Goal: Task Accomplishment & Management: Manage account settings

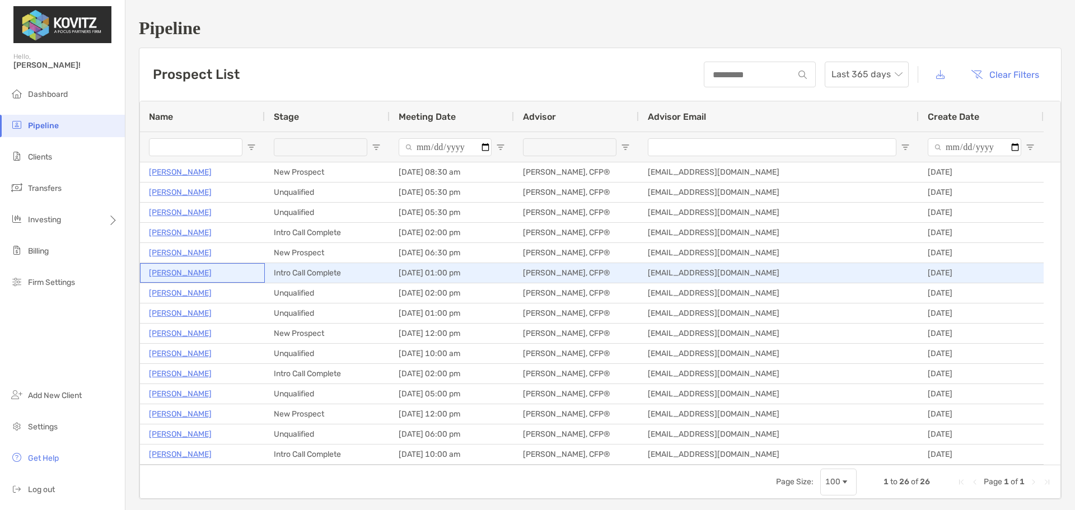
click at [187, 267] on p "[PERSON_NAME]" at bounding box center [180, 273] width 63 height 14
click at [181, 277] on p "[PERSON_NAME]" at bounding box center [180, 273] width 63 height 14
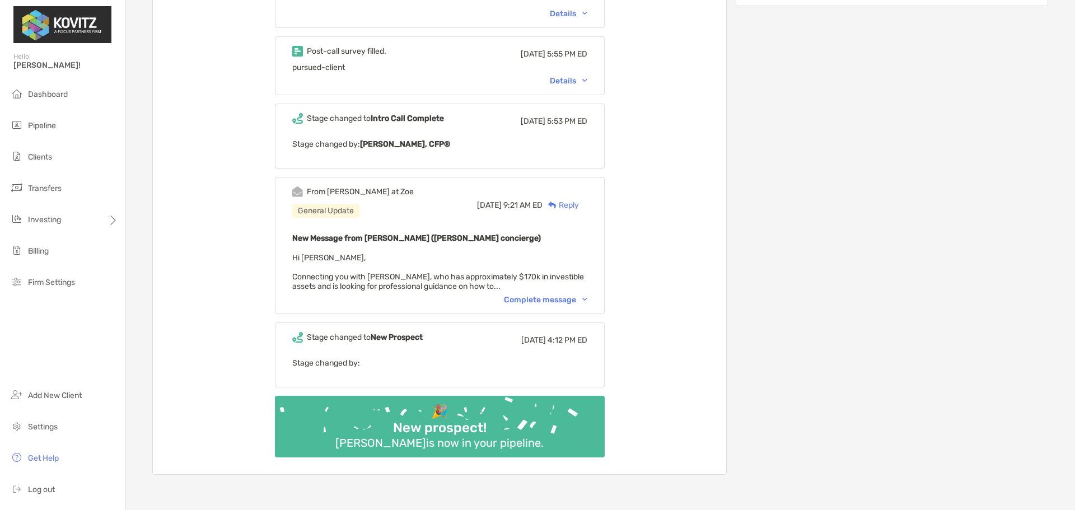
scroll to position [448, 0]
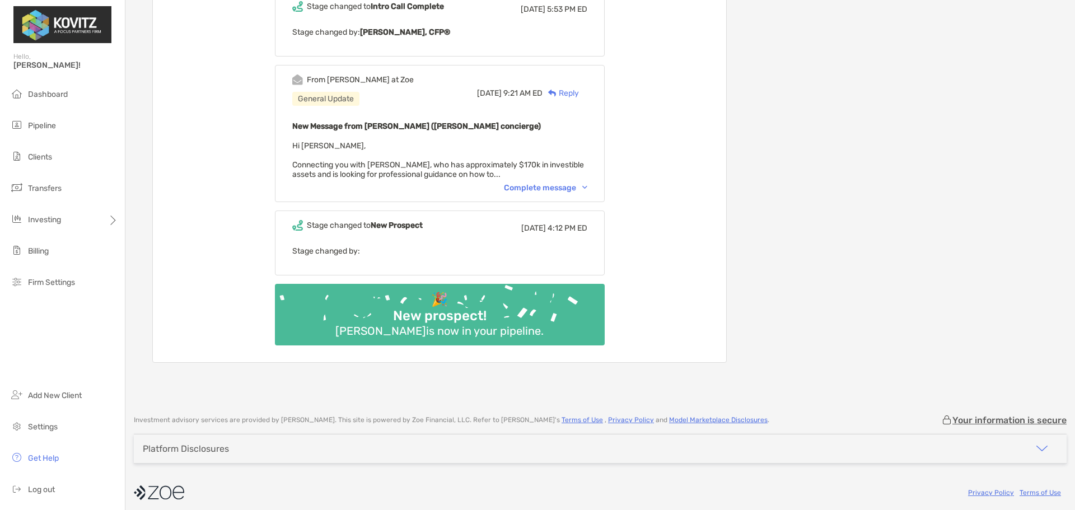
click at [548, 195] on div "From [PERSON_NAME] at [PERSON_NAME] General Update [DATE] 9:21 AM ED Reply New …" at bounding box center [440, 133] width 330 height 137
click at [550, 186] on div "Complete message" at bounding box center [545, 188] width 83 height 10
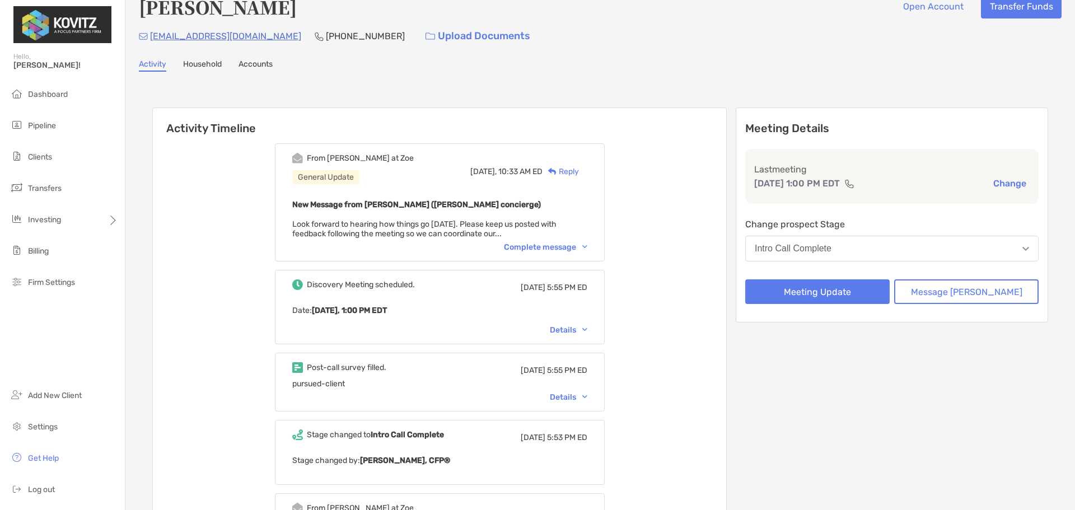
scroll to position [0, 0]
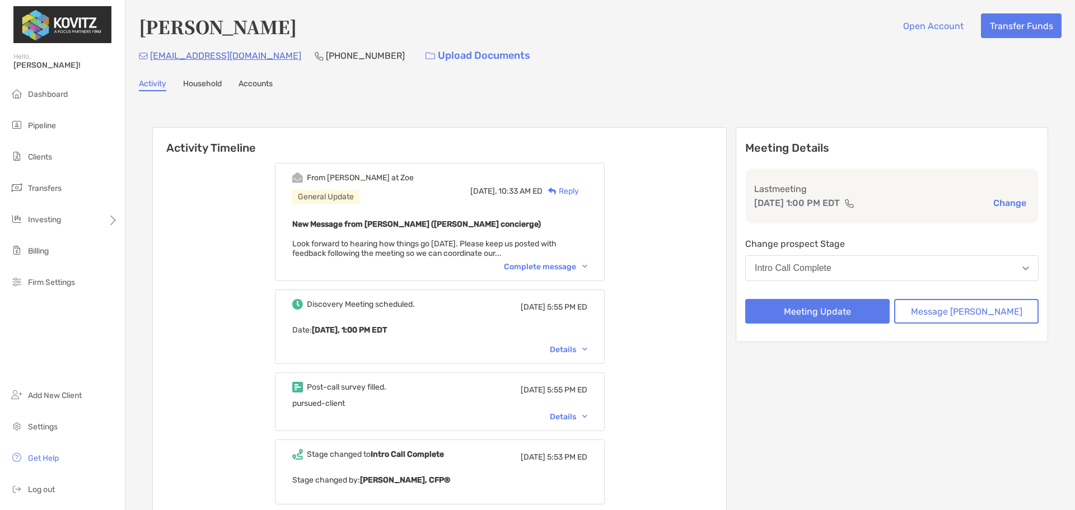
click at [849, 258] on button "Intro Call Complete" at bounding box center [891, 268] width 293 height 26
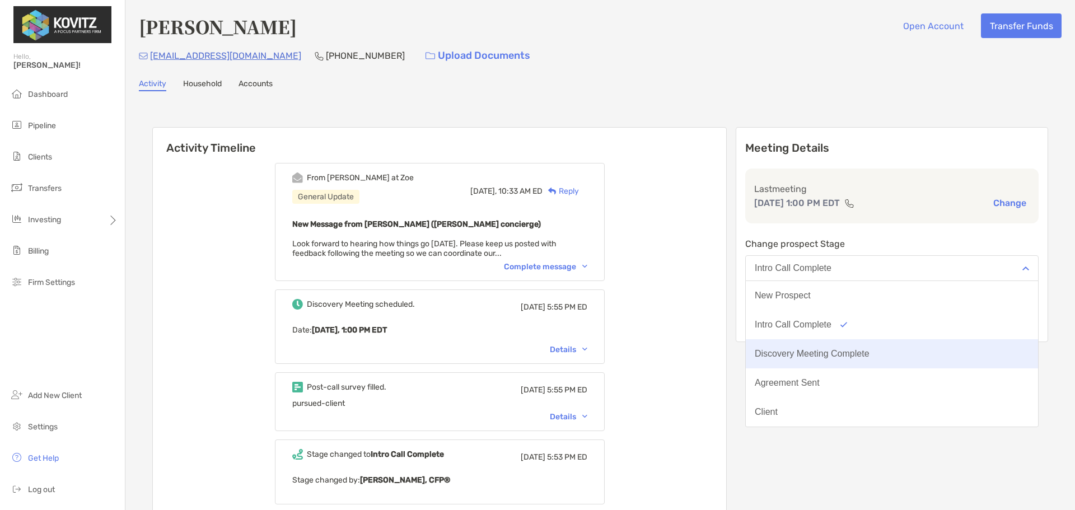
click at [851, 351] on div "Discovery Meeting Complete" at bounding box center [812, 354] width 115 height 10
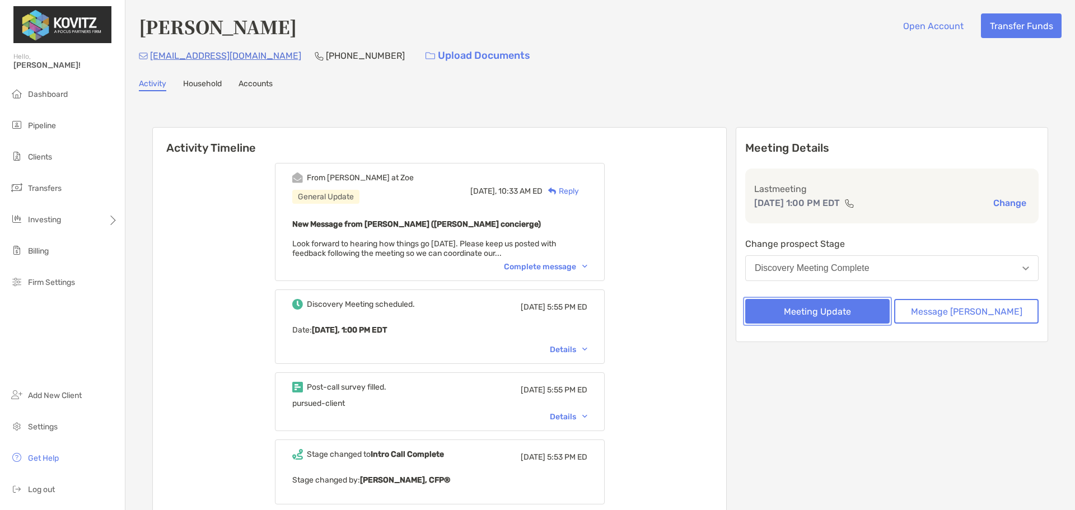
click at [833, 310] on button "Meeting Update" at bounding box center [817, 311] width 144 height 25
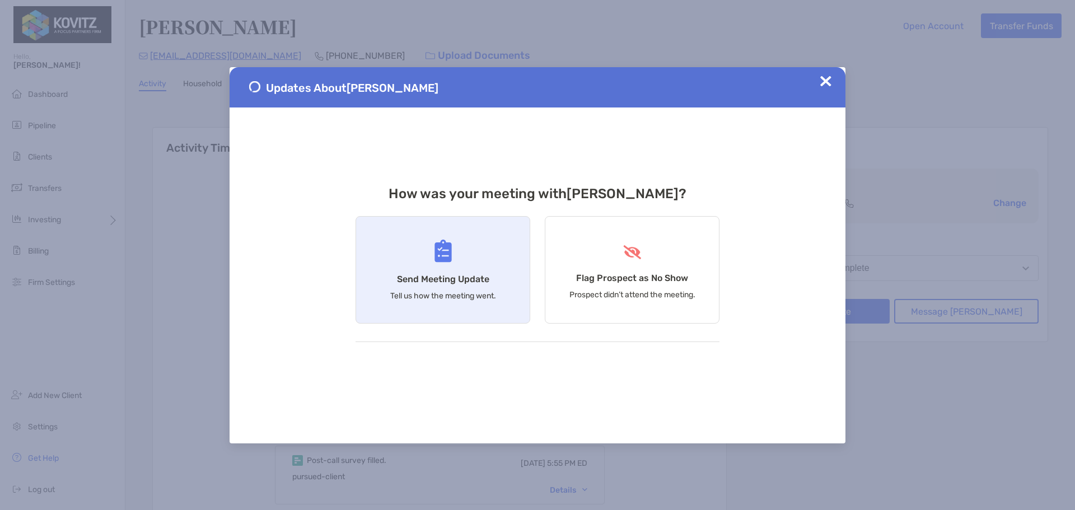
click at [466, 254] on div "Send Meeting Update Tell us how the meeting went." at bounding box center [443, 270] width 175 height 108
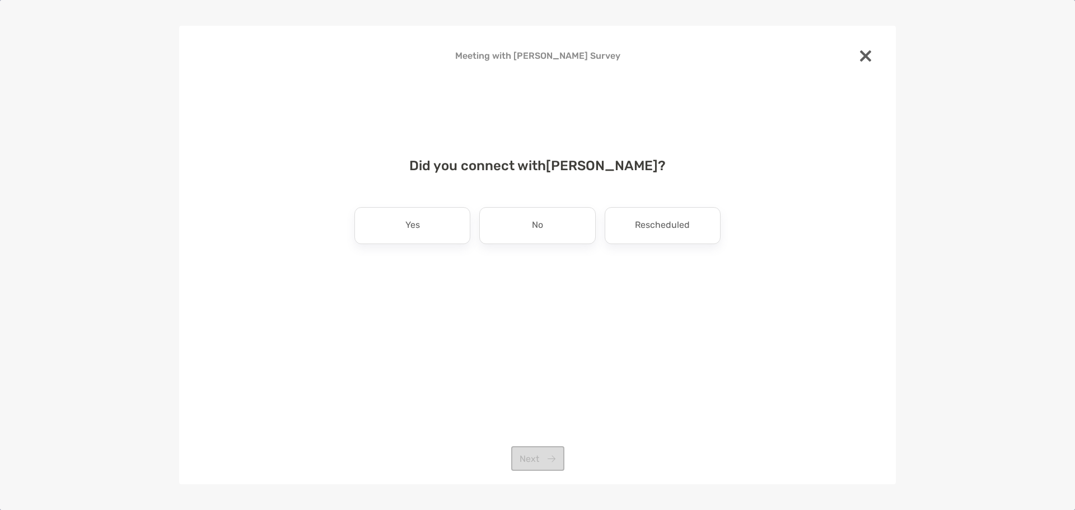
click at [426, 247] on div "Did you connect with Cole Zimmerman ? Yes No Rescheduled Next" at bounding box center [537, 234] width 681 height 181
click at [423, 234] on div "Yes" at bounding box center [412, 225] width 116 height 37
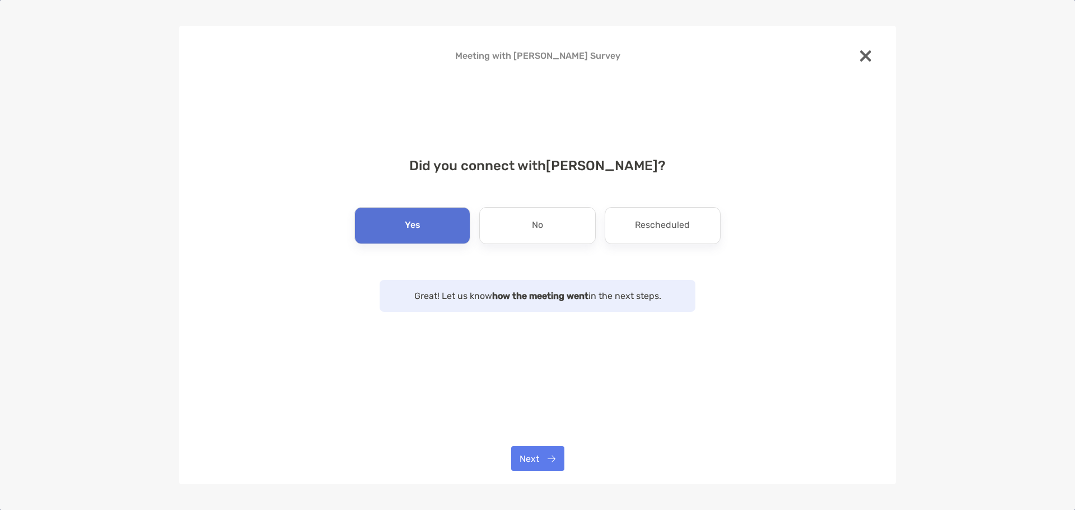
click at [532, 441] on div "Meeting with Cole Zimmerman Survey Did you connect with Cole Zimmerman ? Yes No…" at bounding box center [537, 255] width 717 height 459
click at [548, 466] on button "Next" at bounding box center [537, 458] width 53 height 25
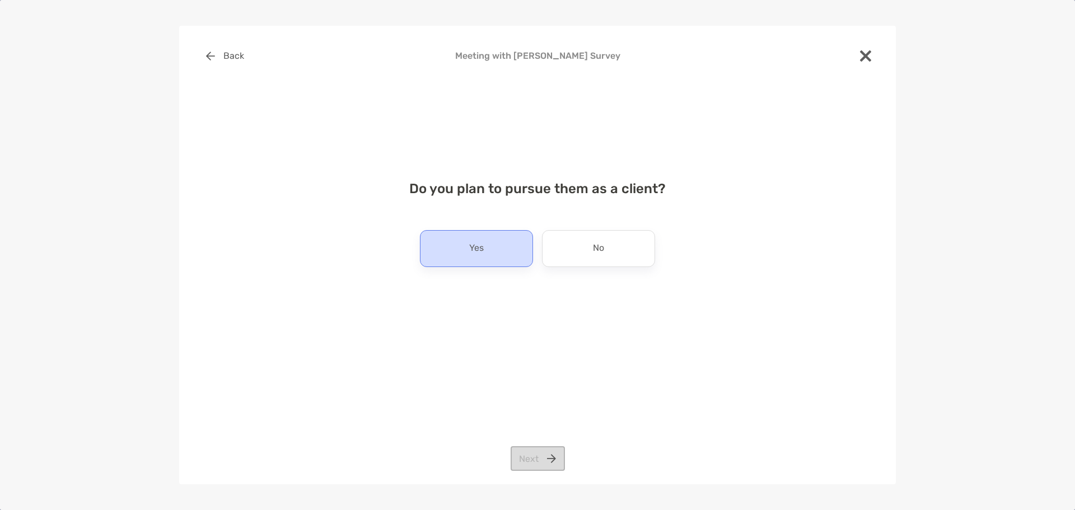
click at [476, 245] on p "Yes" at bounding box center [476, 249] width 15 height 18
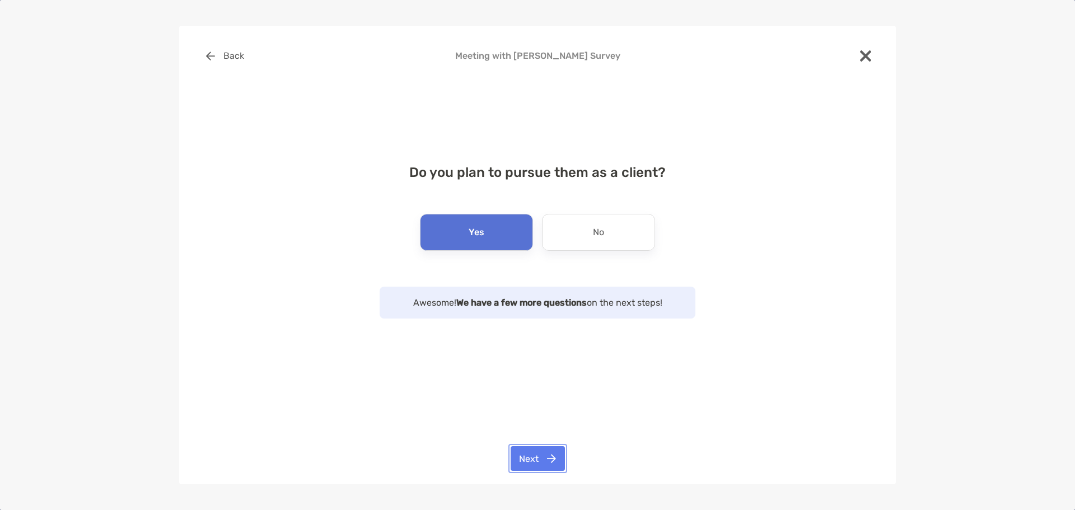
click at [539, 453] on button "Next" at bounding box center [538, 458] width 54 height 25
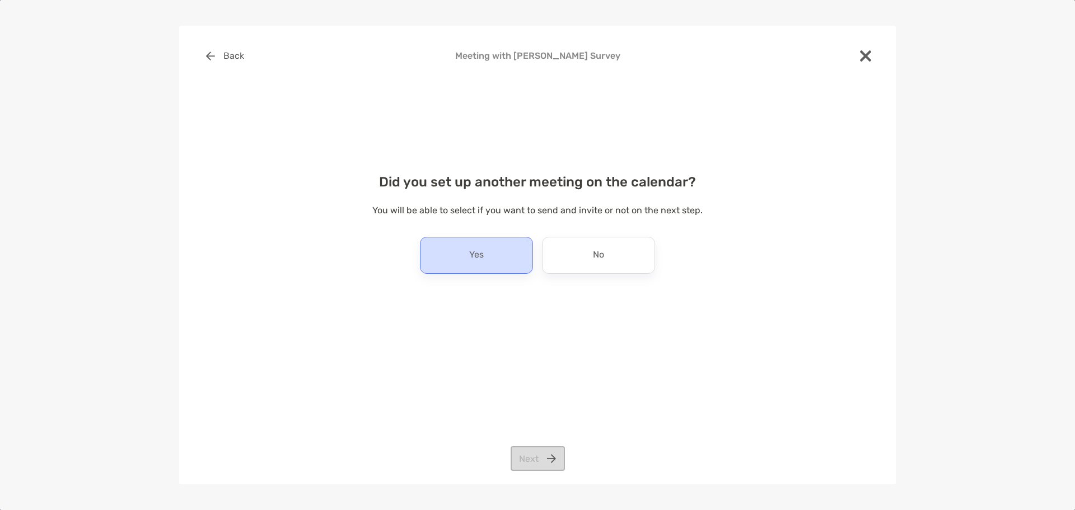
click at [487, 257] on div "Yes" at bounding box center [476, 255] width 113 height 37
click at [539, 440] on div "Back Meeting with Cole Zimmerman Survey Did you set up another meeting on the c…" at bounding box center [537, 255] width 717 height 459
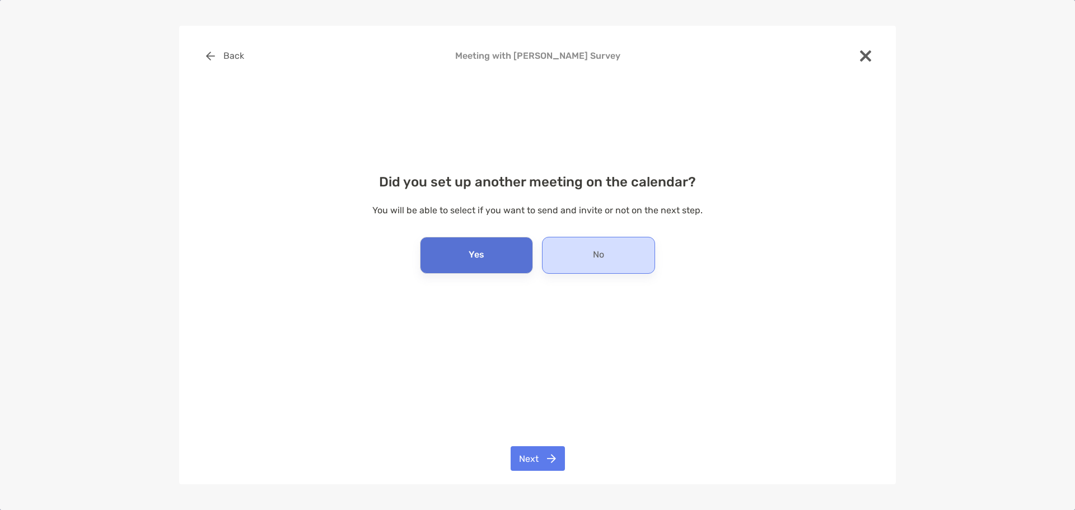
click at [604, 253] on p "No" at bounding box center [598, 255] width 11 height 18
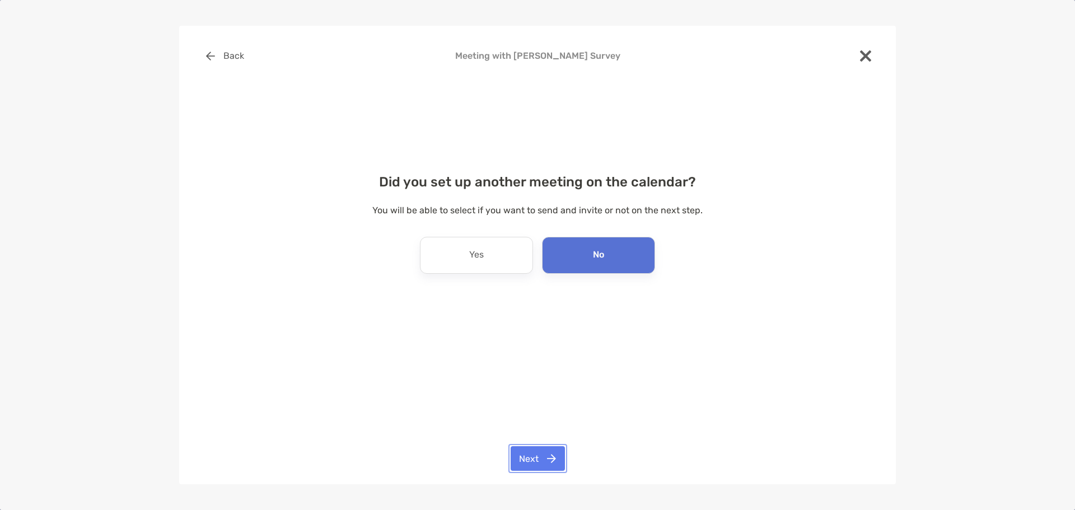
click at [549, 463] on button "Next" at bounding box center [538, 458] width 54 height 25
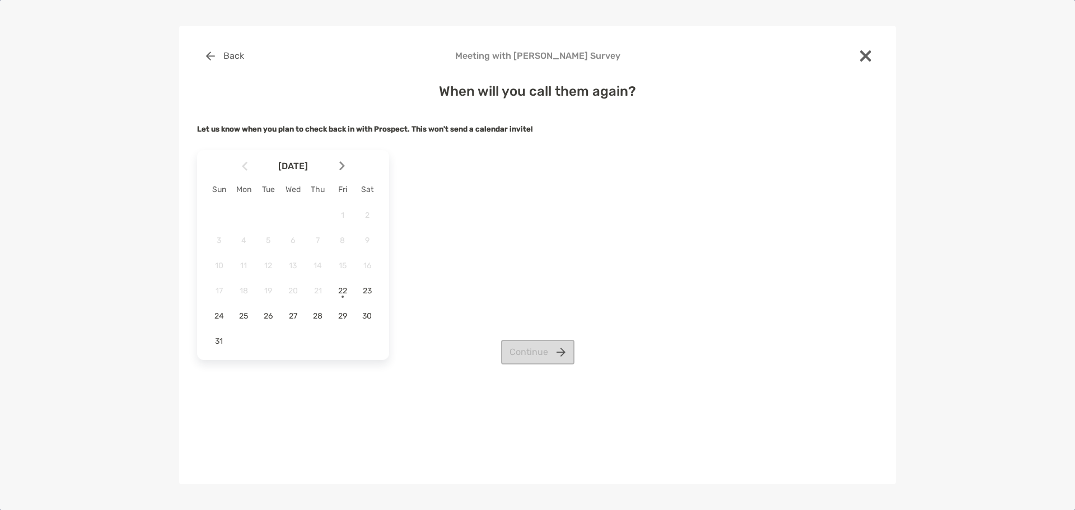
click at [345, 169] on div at bounding box center [346, 166] width 19 height 25
click at [342, 219] on span "5" at bounding box center [342, 216] width 19 height 10
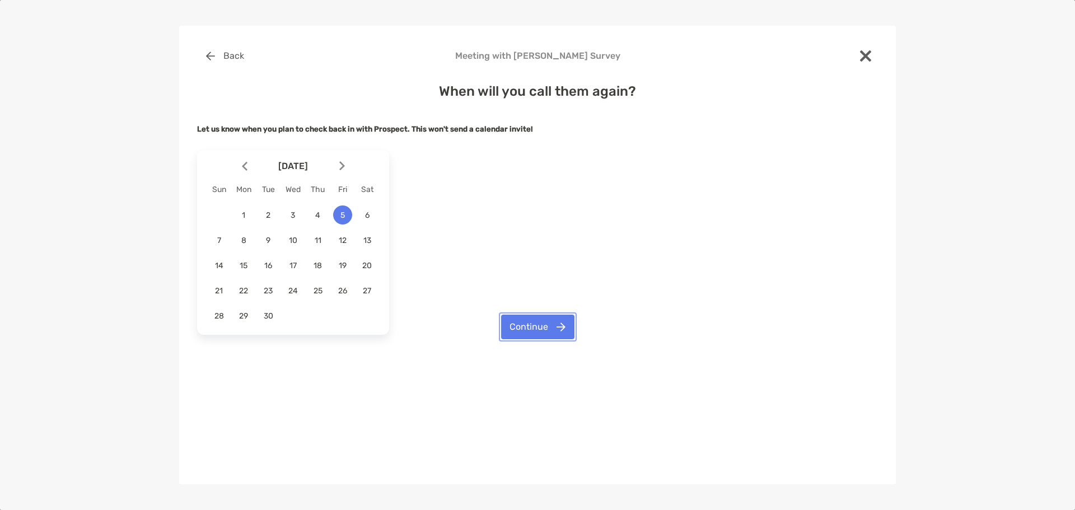
click at [529, 323] on button "Continue" at bounding box center [537, 327] width 73 height 25
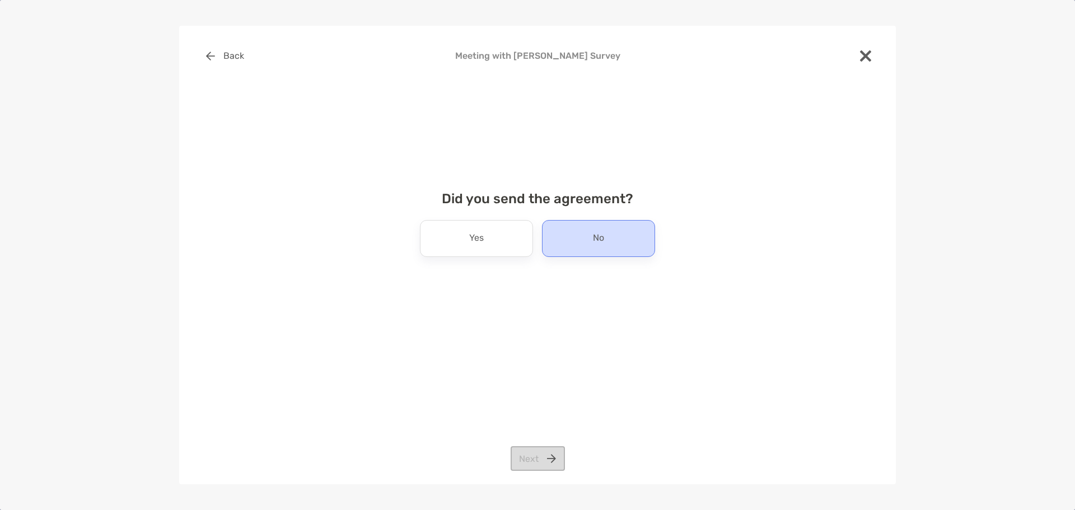
click at [598, 222] on div "No" at bounding box center [598, 238] width 113 height 37
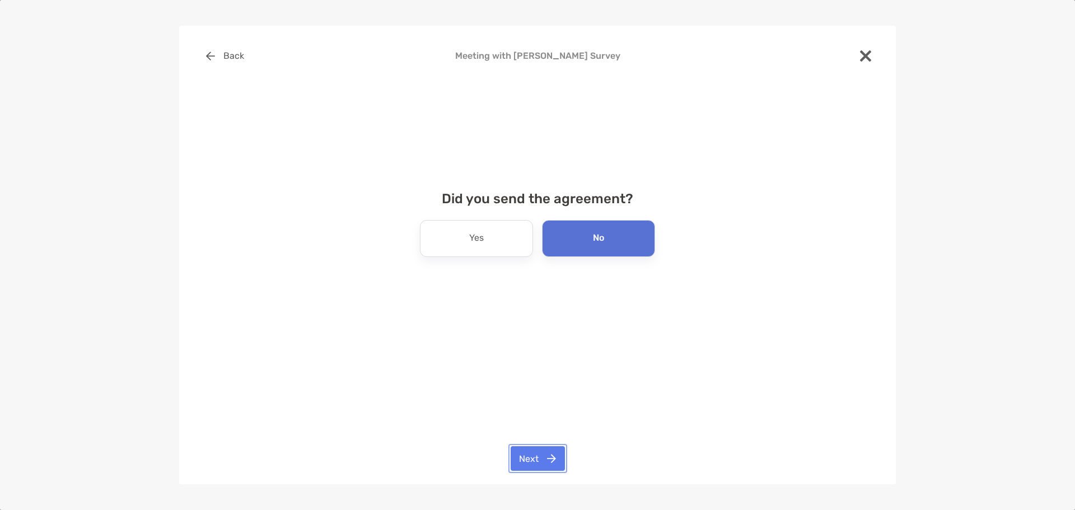
click at [533, 463] on button "Next" at bounding box center [538, 458] width 54 height 25
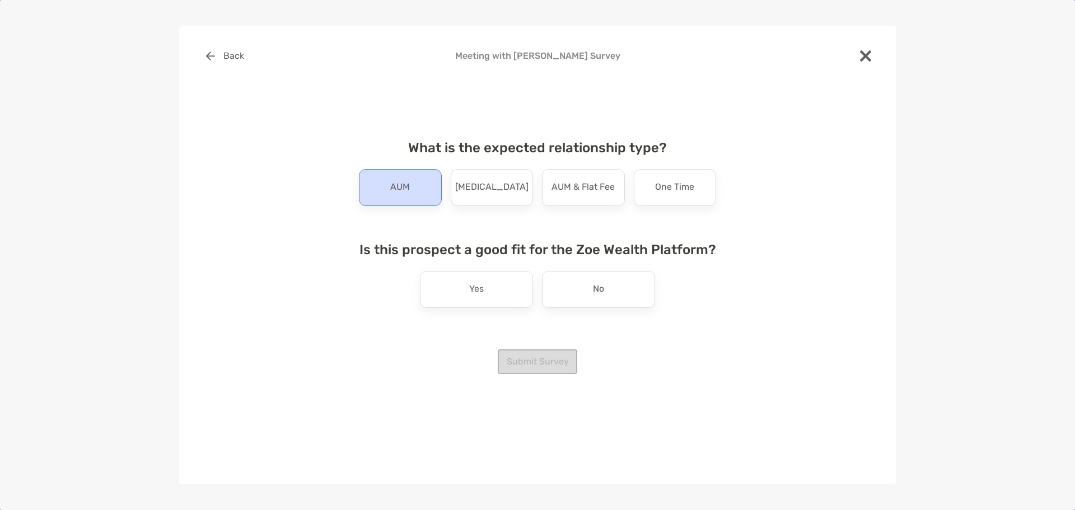
click at [411, 185] on div "AUM" at bounding box center [400, 187] width 83 height 37
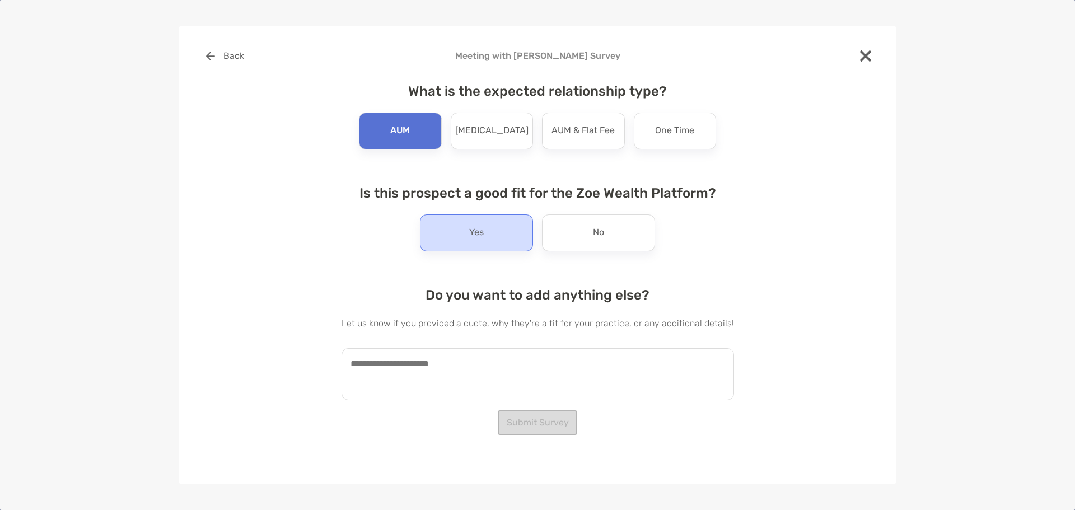
click at [466, 234] on div "Yes" at bounding box center [476, 232] width 113 height 37
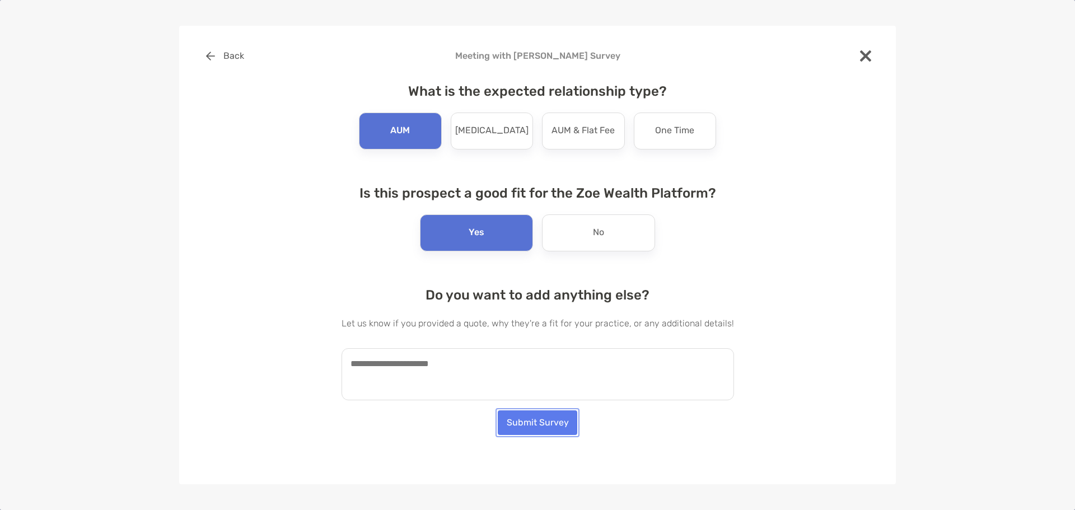
click at [524, 434] on button "Submit Survey" at bounding box center [538, 422] width 80 height 25
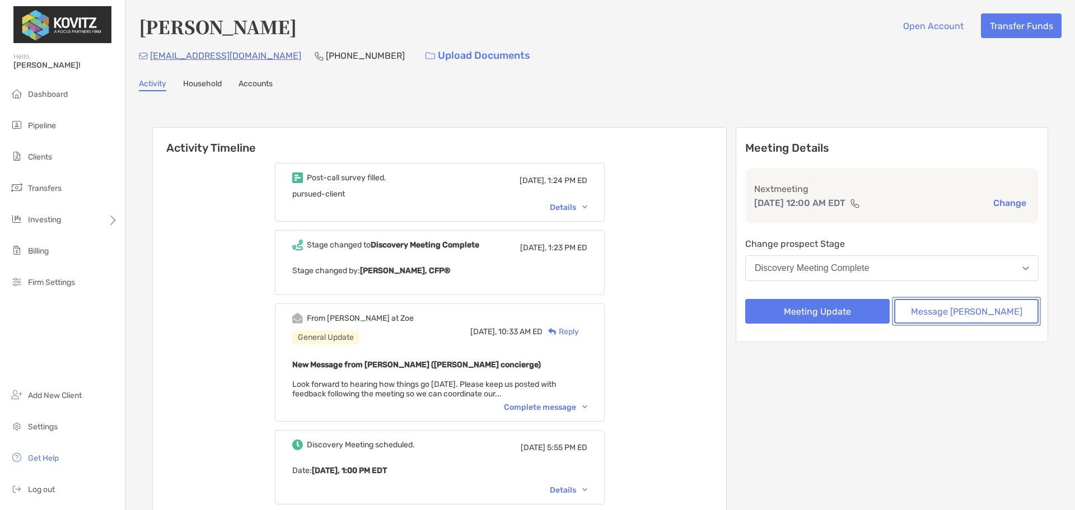
click at [948, 312] on button "Message [PERSON_NAME]" at bounding box center [966, 311] width 144 height 25
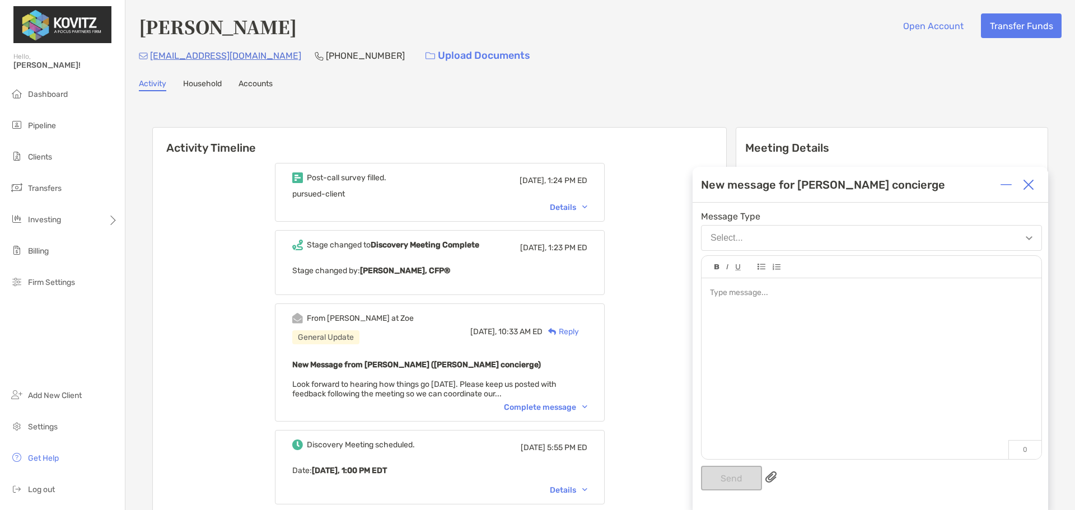
click at [796, 292] on div at bounding box center [871, 293] width 323 height 12
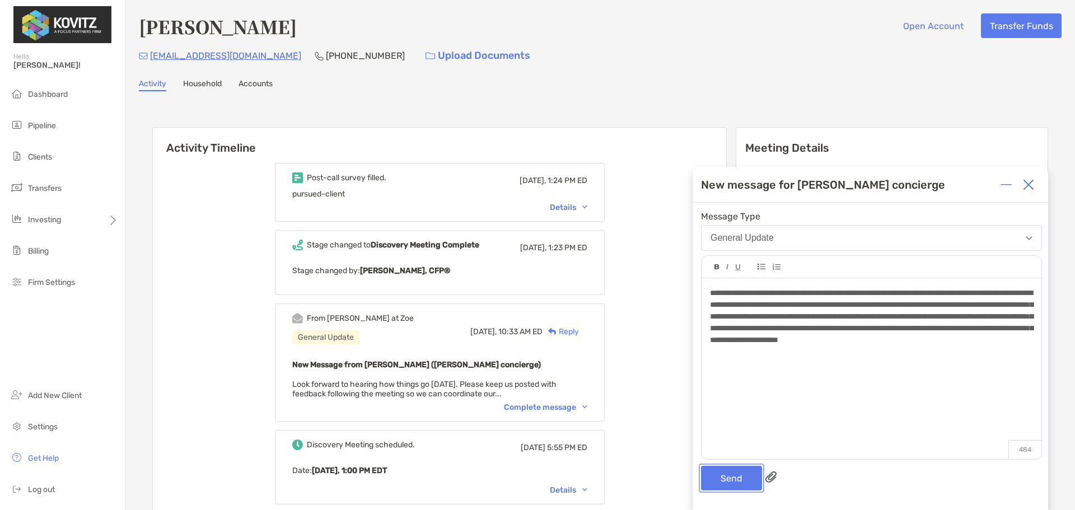
click at [730, 477] on button "Send" at bounding box center [731, 478] width 61 height 25
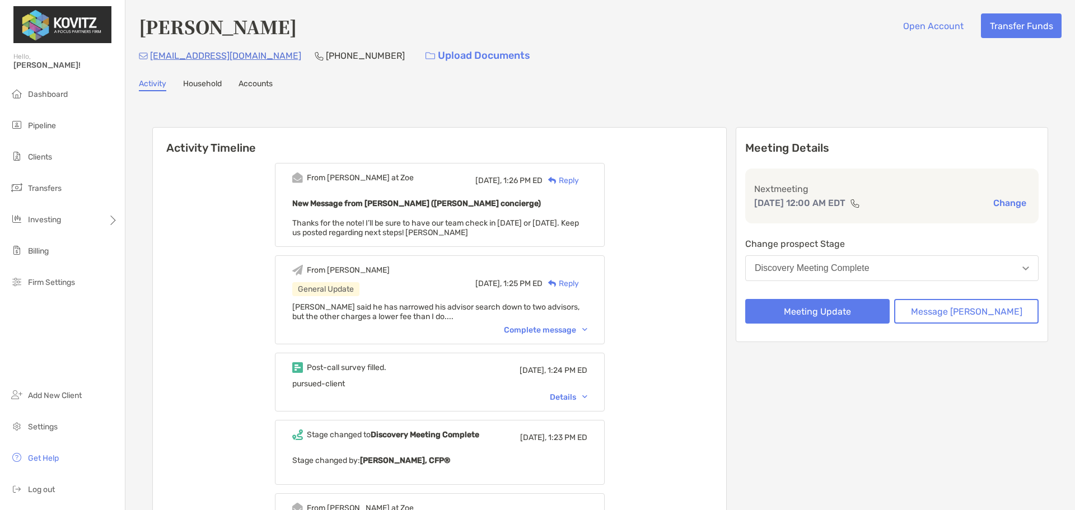
click at [556, 325] on div "From [PERSON_NAME] General Update [DATE], 1:25 PM ED Reply [PERSON_NAME] said h…" at bounding box center [440, 299] width 330 height 89
click at [555, 330] on div "Complete message" at bounding box center [545, 330] width 83 height 10
